Goal: Information Seeking & Learning: Learn about a topic

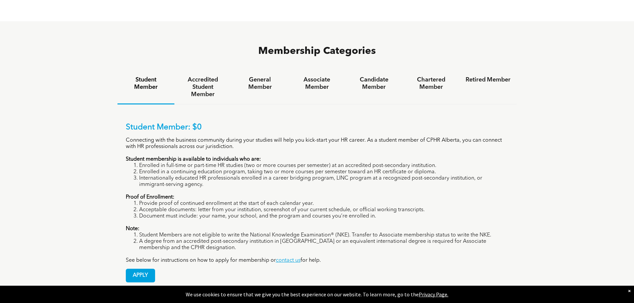
scroll to position [433, 0]
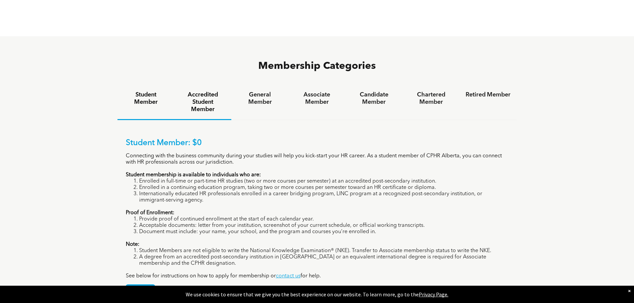
click at [198, 91] on h4 "Accredited Student Member" at bounding box center [202, 102] width 45 height 22
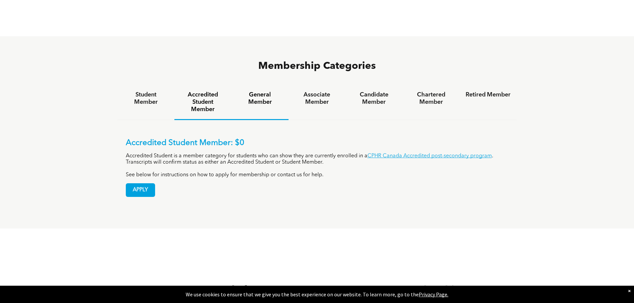
click at [246, 91] on h4 "General Member" at bounding box center [259, 98] width 45 height 15
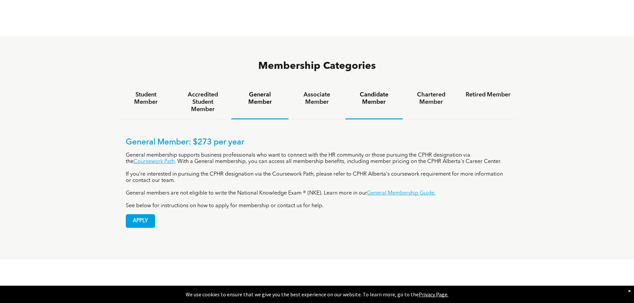
click at [387, 91] on h4 "Candidate Member" at bounding box center [374, 98] width 45 height 15
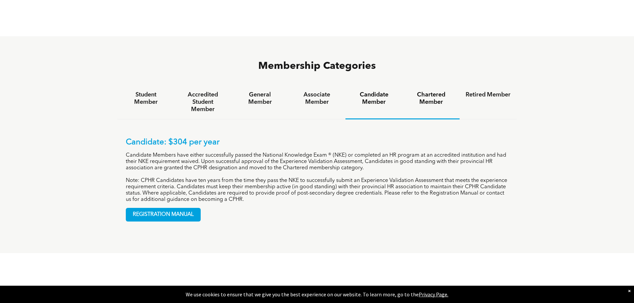
click at [411, 91] on h4 "Chartered Member" at bounding box center [431, 98] width 45 height 15
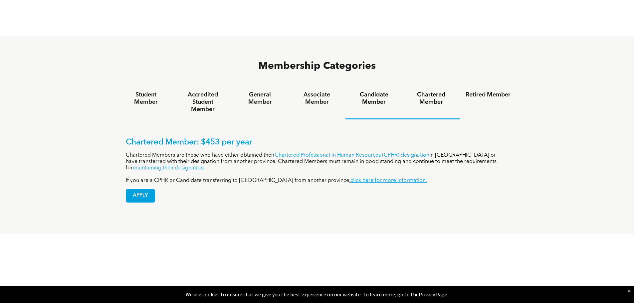
click at [373, 91] on h4 "Candidate Member" at bounding box center [374, 98] width 45 height 15
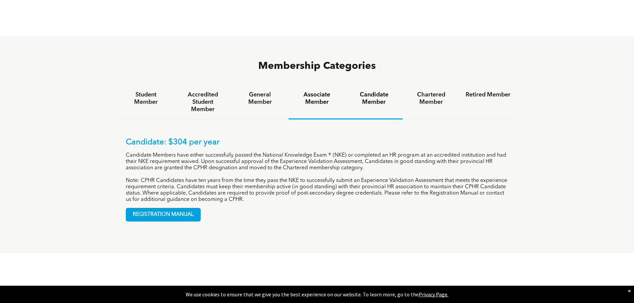
click at [305, 85] on div "Associate Member" at bounding box center [317, 102] width 57 height 34
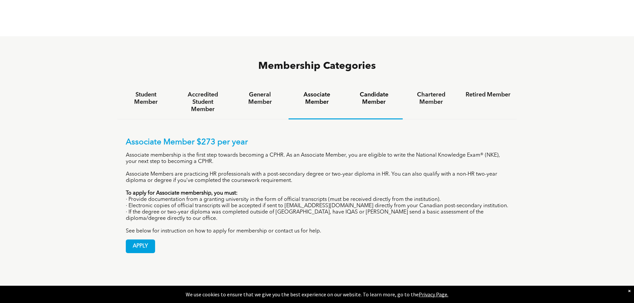
click at [382, 85] on div "Candidate Member" at bounding box center [374, 102] width 57 height 34
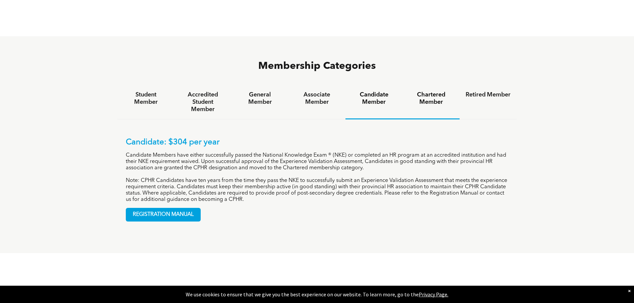
click at [420, 85] on div "Chartered Member" at bounding box center [431, 102] width 57 height 34
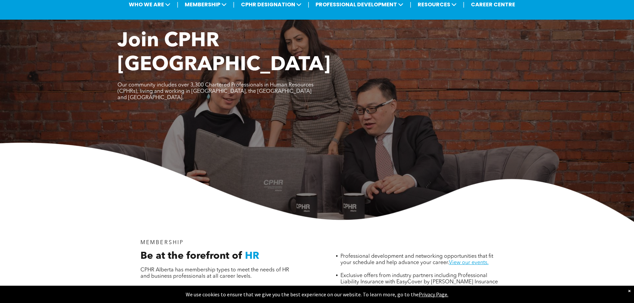
scroll to position [33, 0]
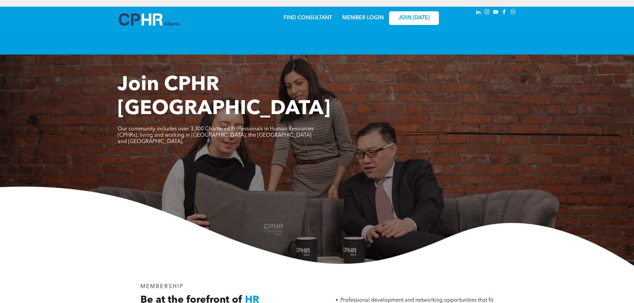
scroll to position [33, 0]
